Goal: Communication & Community: Answer question/provide support

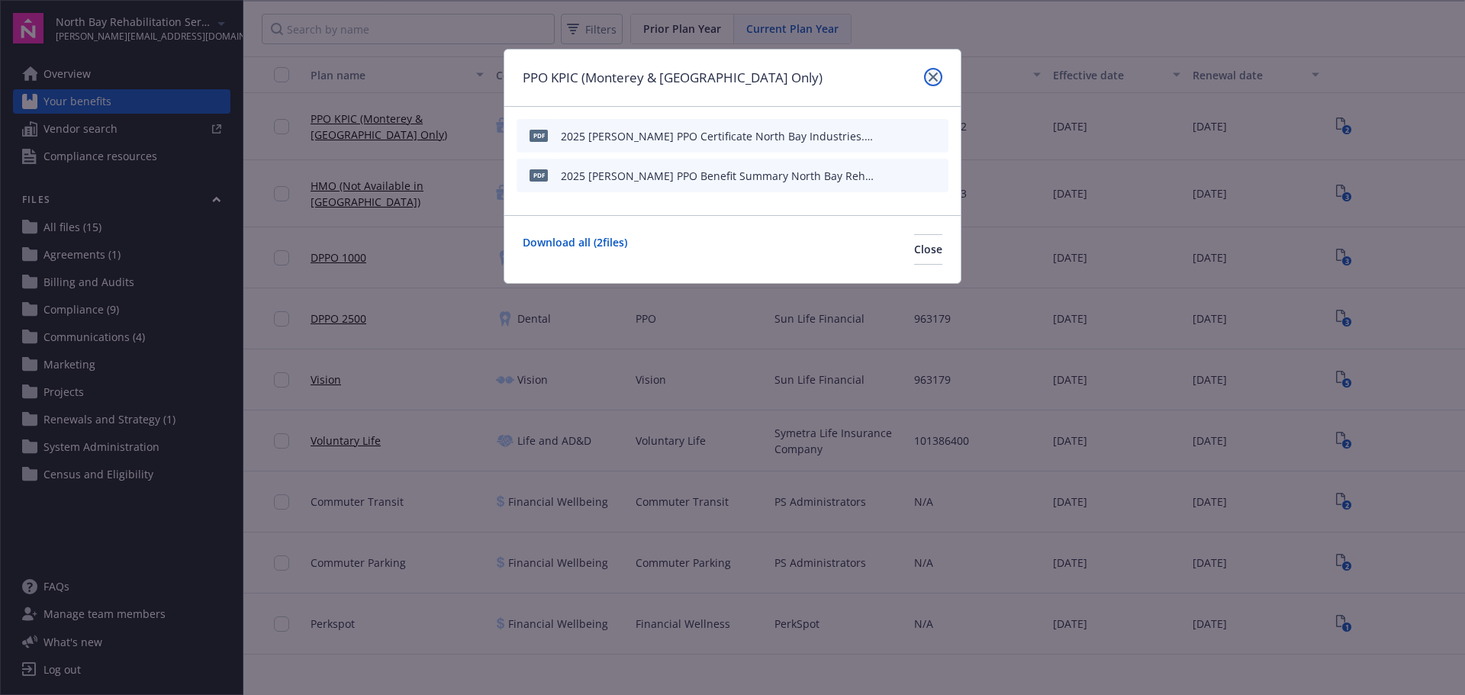
click at [933, 77] on icon "close" at bounding box center [932, 76] width 9 height 9
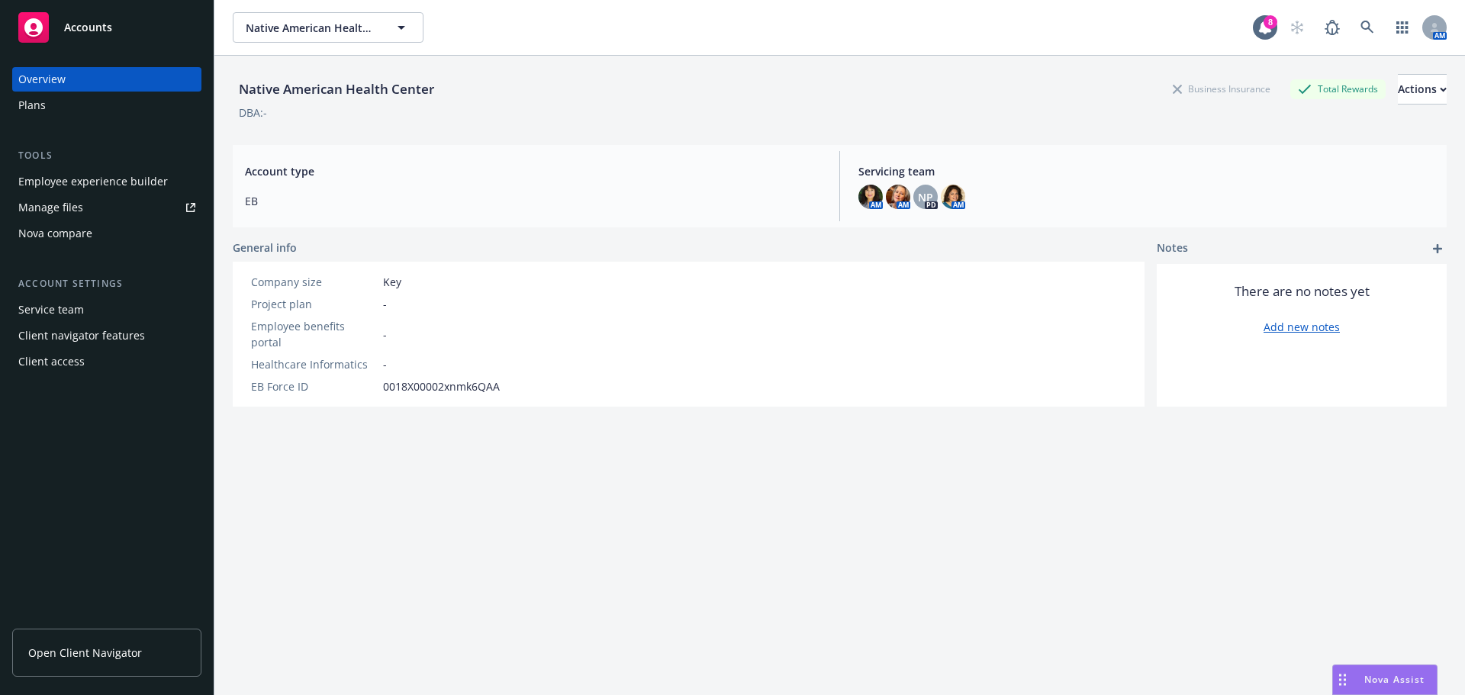
click at [1388, 686] on div "Nova Assist" at bounding box center [1385, 679] width 104 height 29
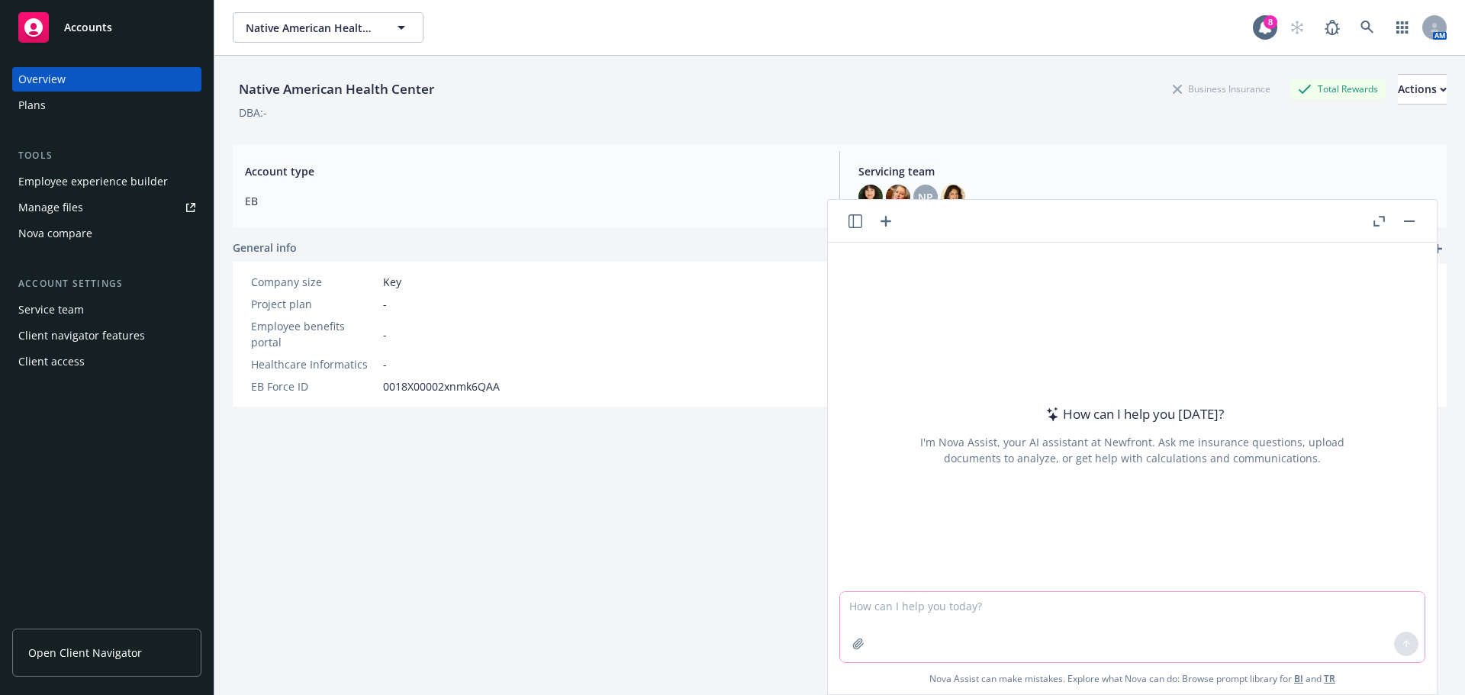
click at [847, 612] on textarea at bounding box center [1132, 627] width 584 height 70
paste textarea "We received the attached email that lists the plan changes for 2026. And we als…"
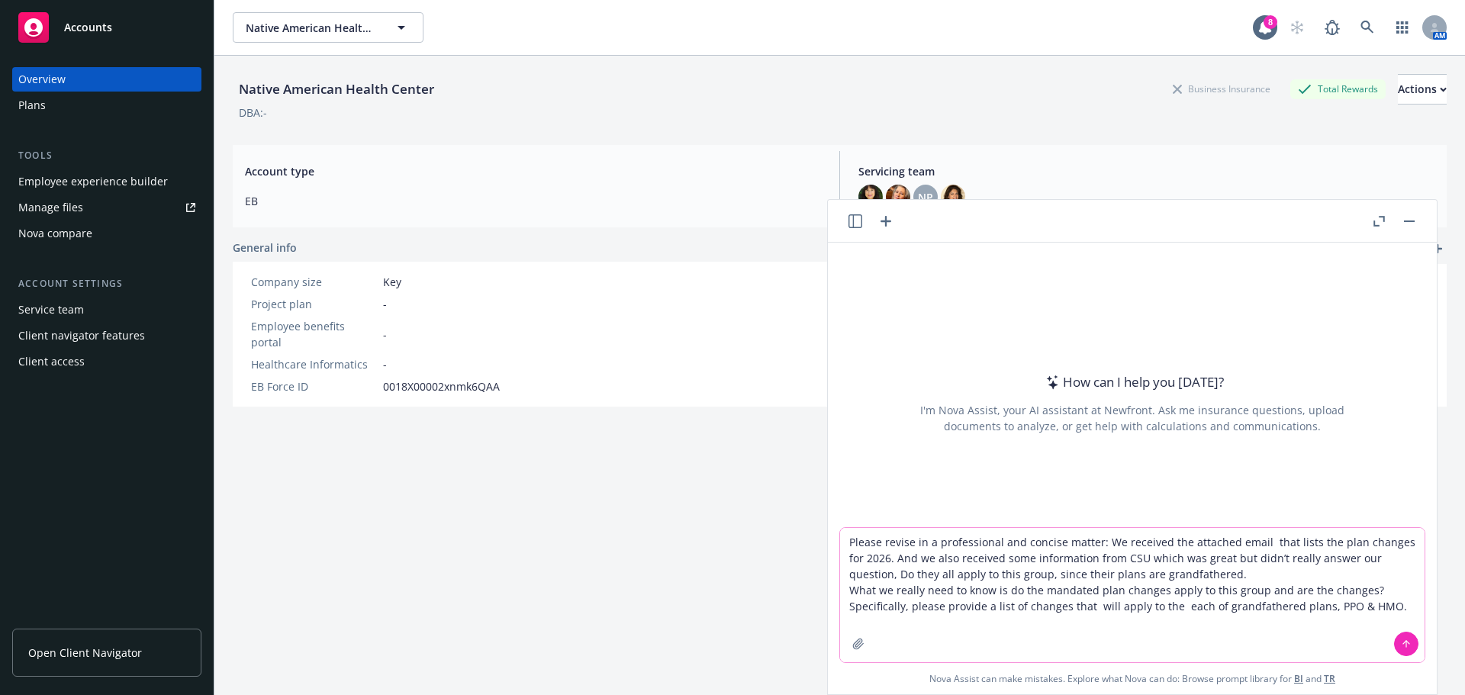
type textarea "Please revise in a professional and concise matter: We received the attached em…"
click at [1400, 639] on icon at bounding box center [1405, 643] width 11 height 11
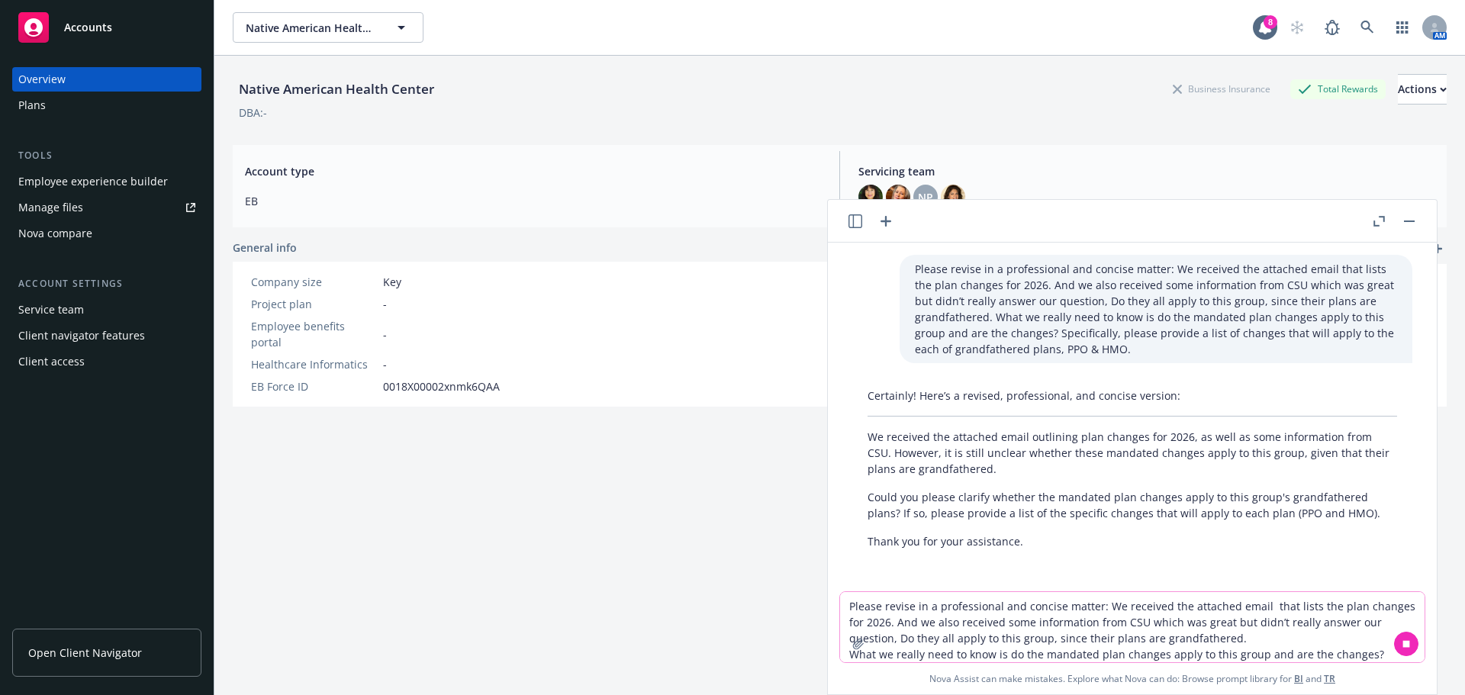
scroll to position [1, 0]
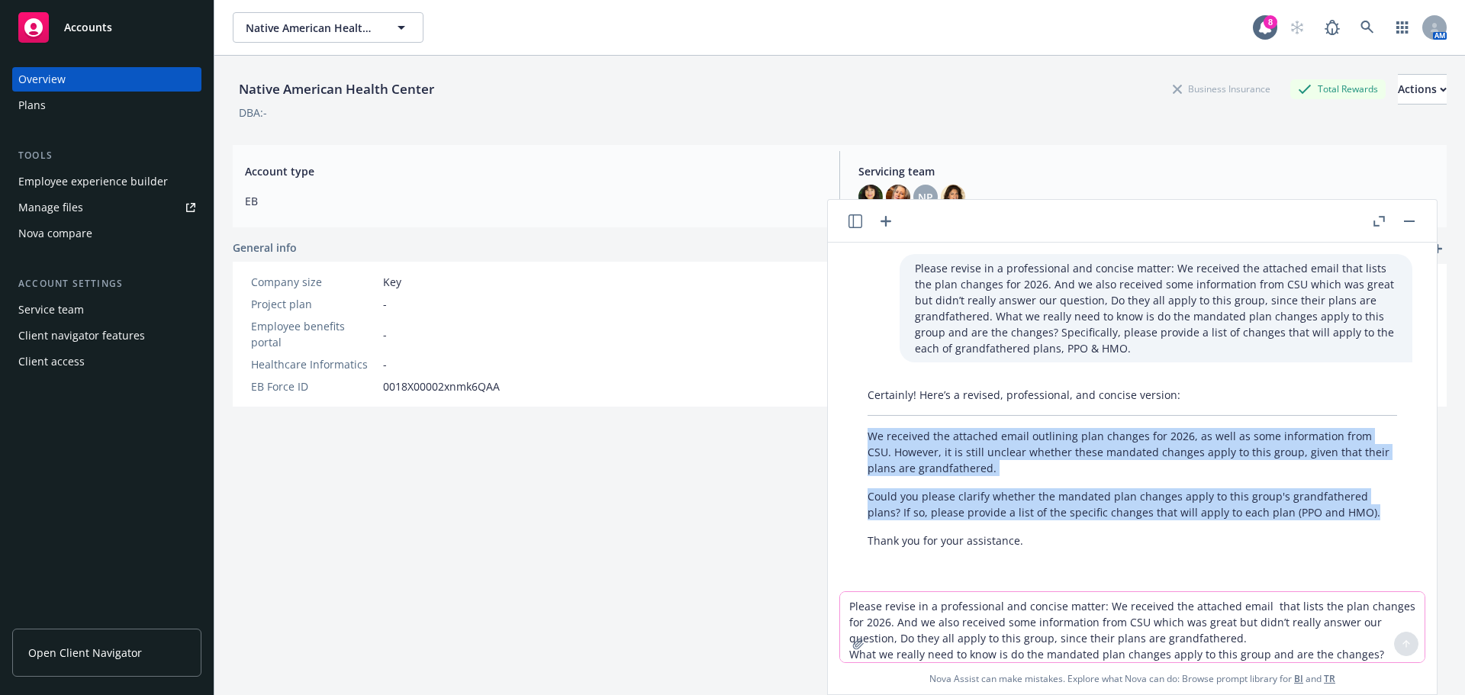
drag, startPoint x: 868, startPoint y: 436, endPoint x: 1378, endPoint y: 518, distance: 516.8
click at [1378, 518] on div "Certainly! Here’s a revised, professional, and concise version: We received the…" at bounding box center [1132, 468] width 560 height 174
copy div "We received the attached email outlining plan changes for 2026, as well as some…"
